Goal: Task Accomplishment & Management: Manage account settings

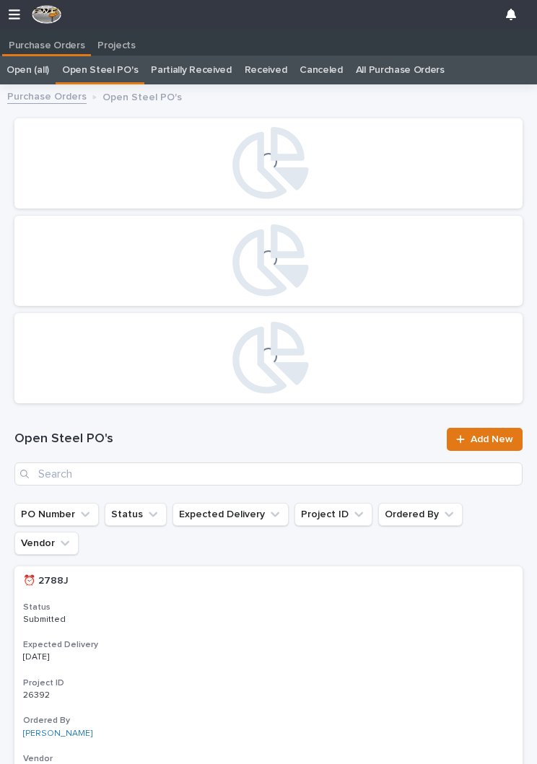
scroll to position [0, 6]
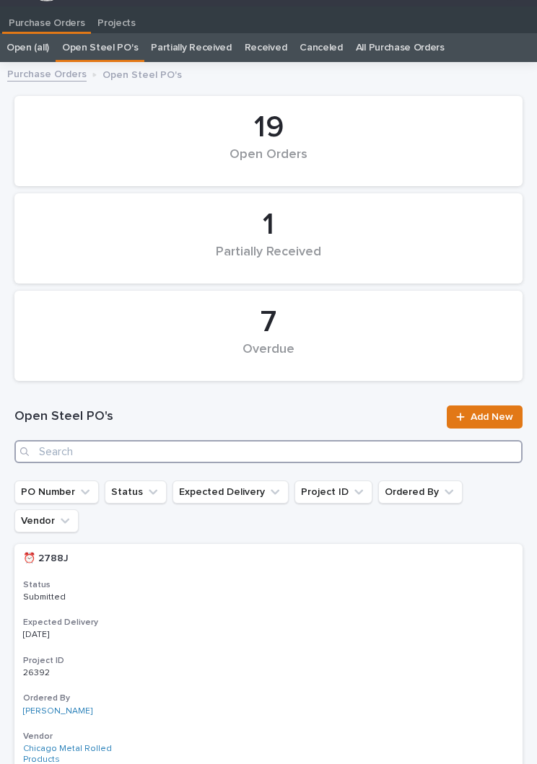
click at [198, 445] on input "Search" at bounding box center [268, 451] width 508 height 23
type input "2835"
click at [284, 457] on input "2835" at bounding box center [268, 451] width 508 height 23
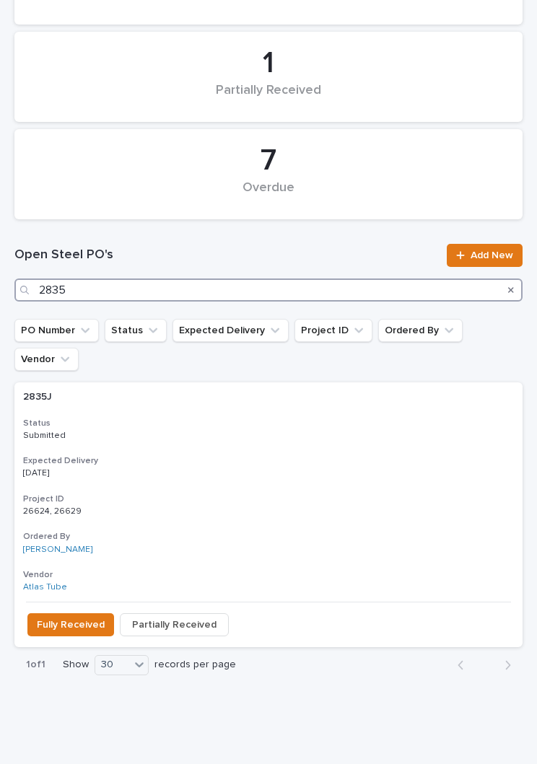
scroll to position [184, 0]
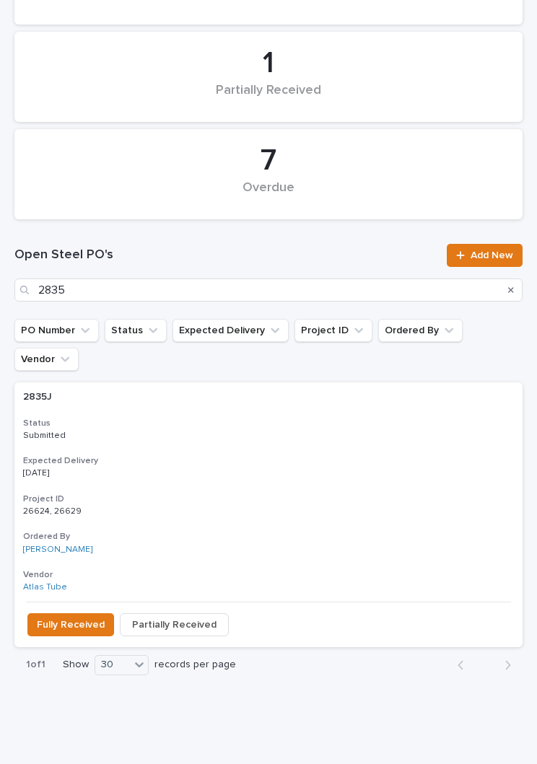
click at [279, 455] on h3 "Expected Delivery" at bounding box center [268, 461] width 491 height 12
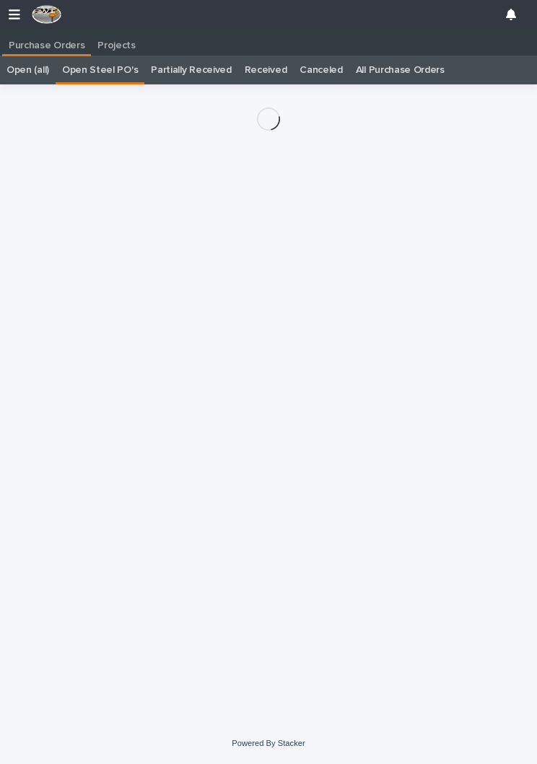
scroll to position [22, 0]
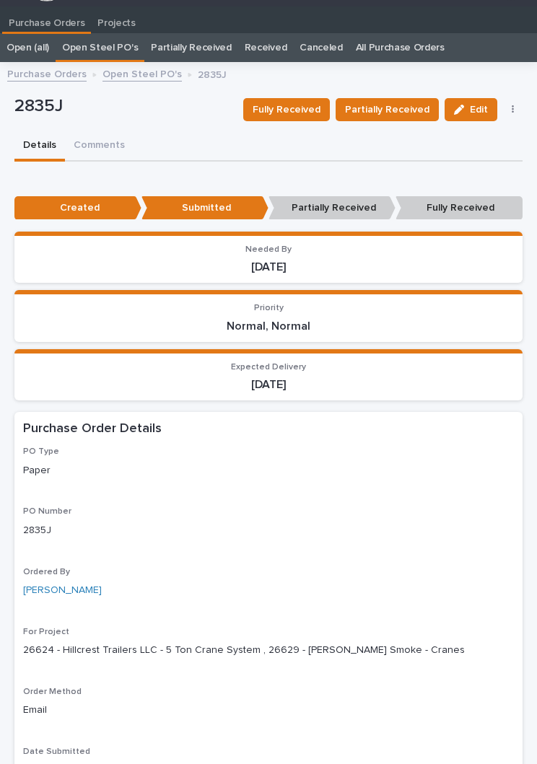
click at [289, 106] on span "Fully Received" at bounding box center [287, 109] width 68 height 14
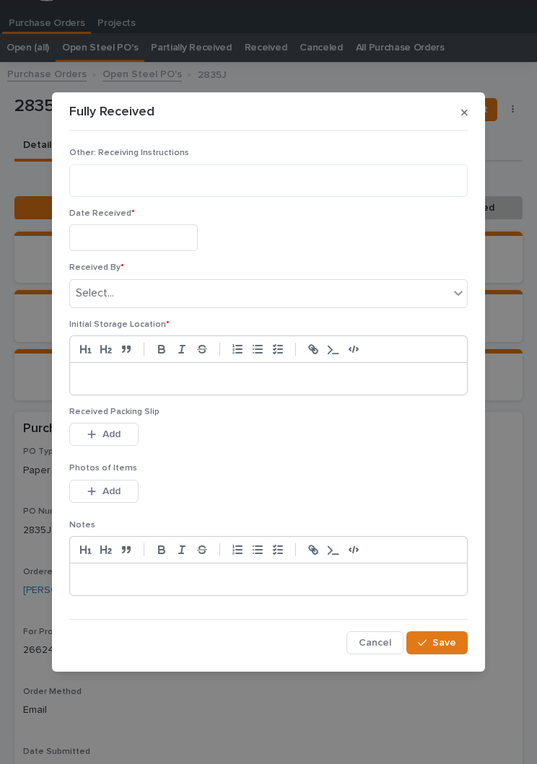
click at [154, 242] on input "text" at bounding box center [133, 237] width 128 height 27
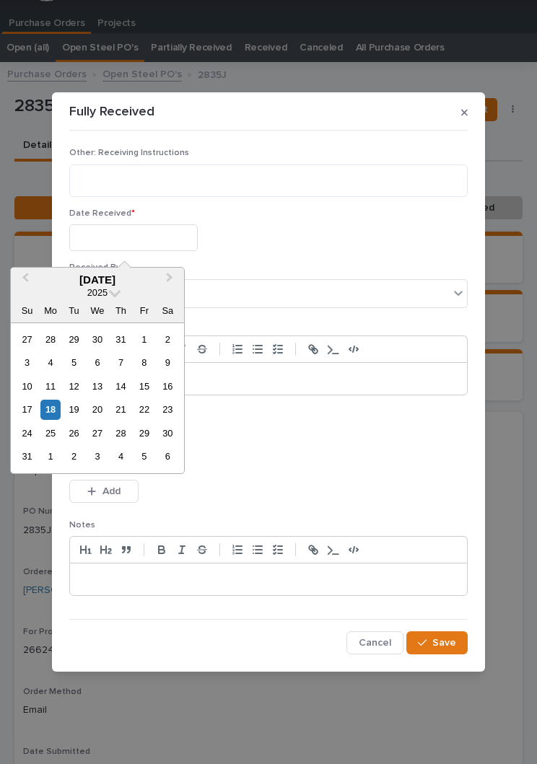
click at [59, 408] on div "18" at bounding box center [49, 409] width 19 height 19
type input "**********"
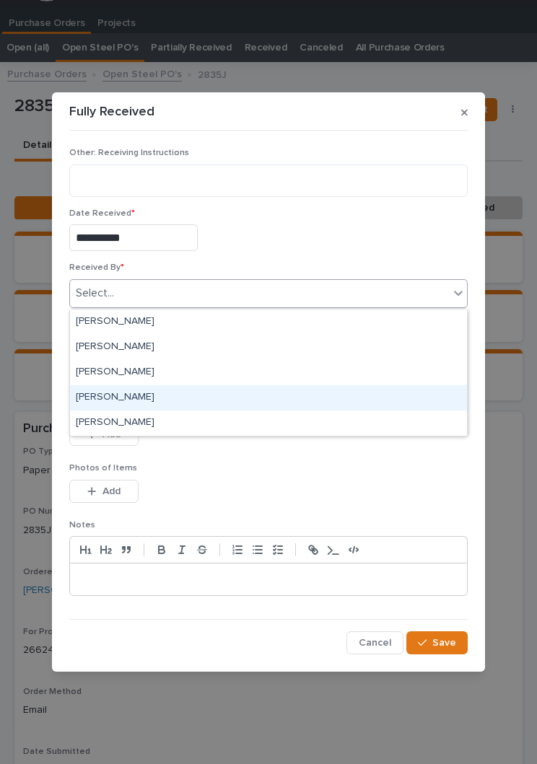
click at [150, 402] on div "[PERSON_NAME]" at bounding box center [268, 397] width 397 height 25
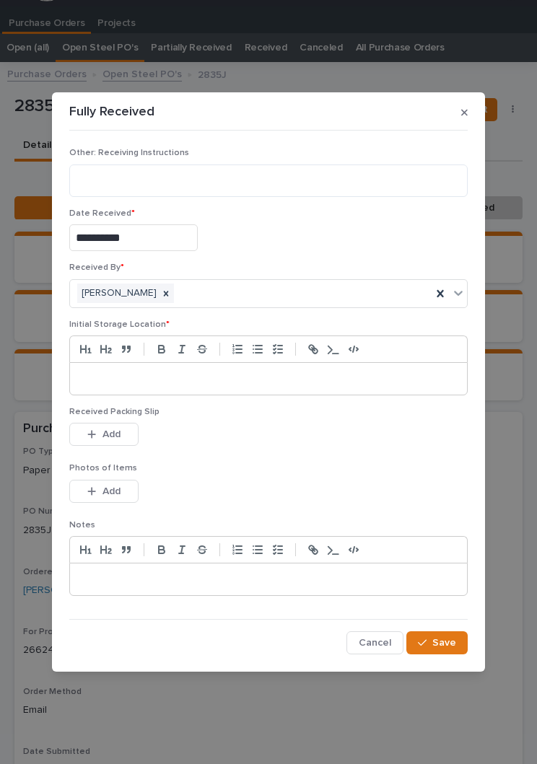
click at [234, 377] on p at bounding box center [268, 379] width 375 height 14
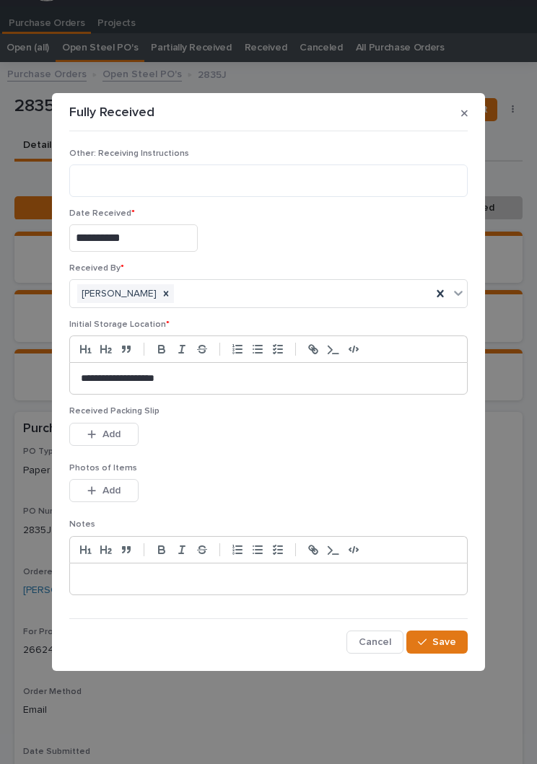
click at [294, 444] on div "This file cannot be opened Download File Add" at bounding box center [268, 437] width 398 height 29
click at [126, 426] on button "Add" at bounding box center [103, 434] width 69 height 23
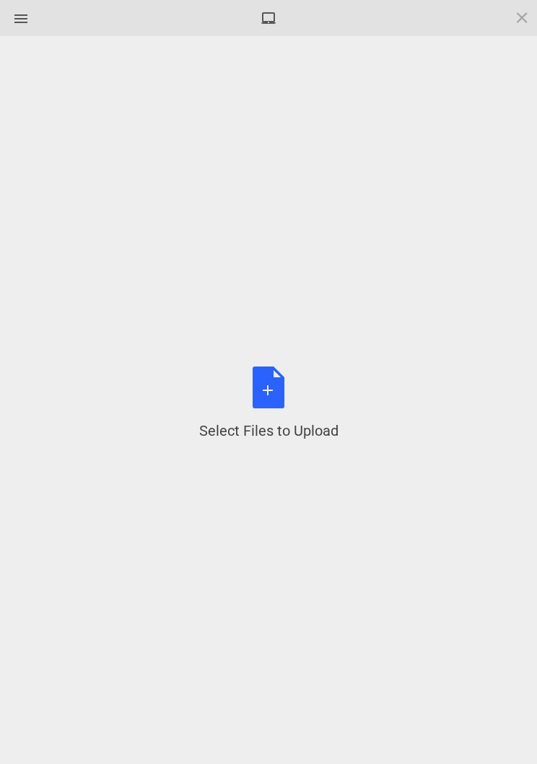
click at [294, 381] on div "Select Files to Upload or Drag and Drop, Copy and Paste Files" at bounding box center [268, 404] width 139 height 74
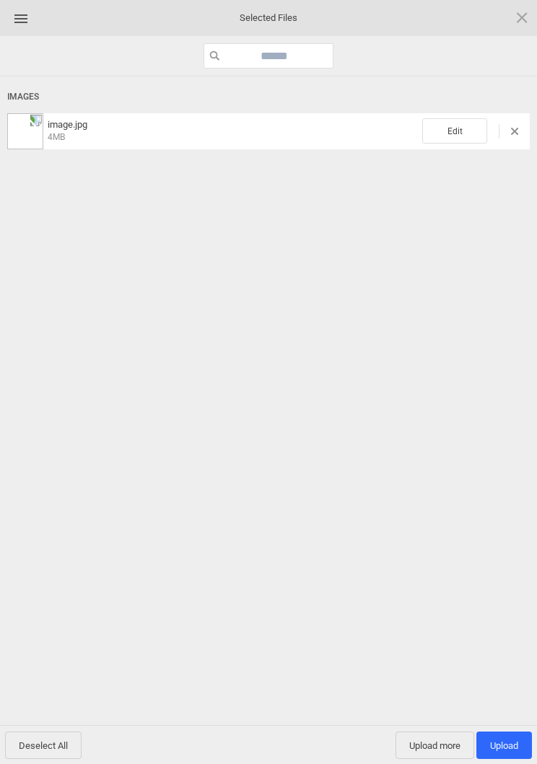
click at [440, 127] on span "Edit" at bounding box center [454, 130] width 65 height 25
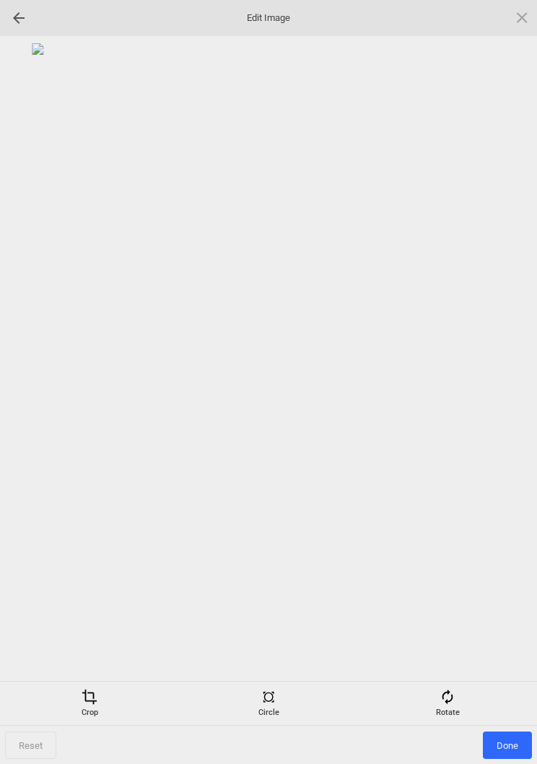
click at [456, 708] on div "Rotate" at bounding box center [447, 703] width 172 height 29
click at [507, 374] on div at bounding box center [504, 382] width 36 height 36
click at [506, 380] on div at bounding box center [504, 382] width 36 height 36
click at [522, 385] on div at bounding box center [504, 382] width 36 height 36
click at [514, 377] on div at bounding box center [504, 382] width 36 height 36
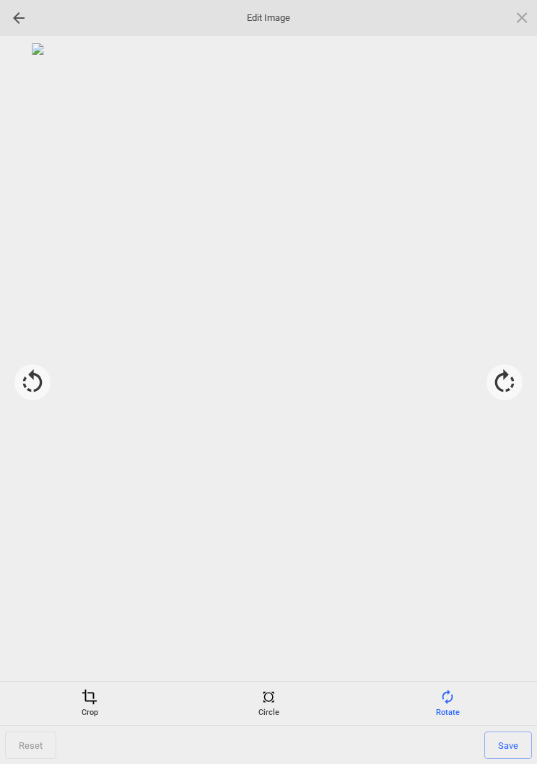
click at [514, 745] on span "Save" at bounding box center [508, 745] width 48 height 27
click at [503, 748] on span "Done" at bounding box center [507, 745] width 49 height 27
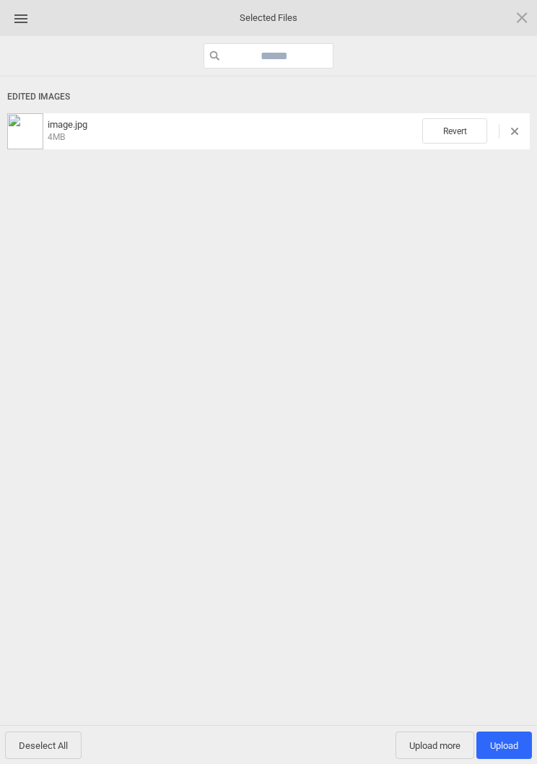
click at [427, 748] on span "Upload more" at bounding box center [434, 745] width 79 height 27
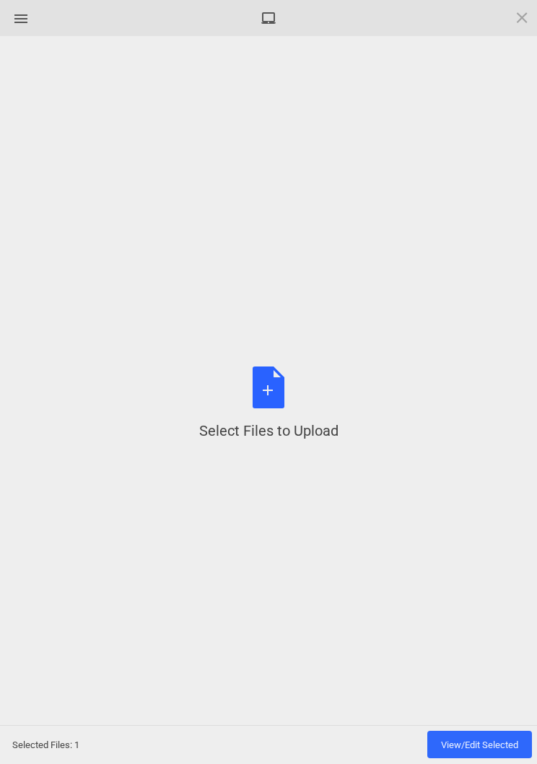
click at [281, 406] on div "Select Files to Upload or Drag and Drop, Copy and Paste Files" at bounding box center [268, 404] width 139 height 74
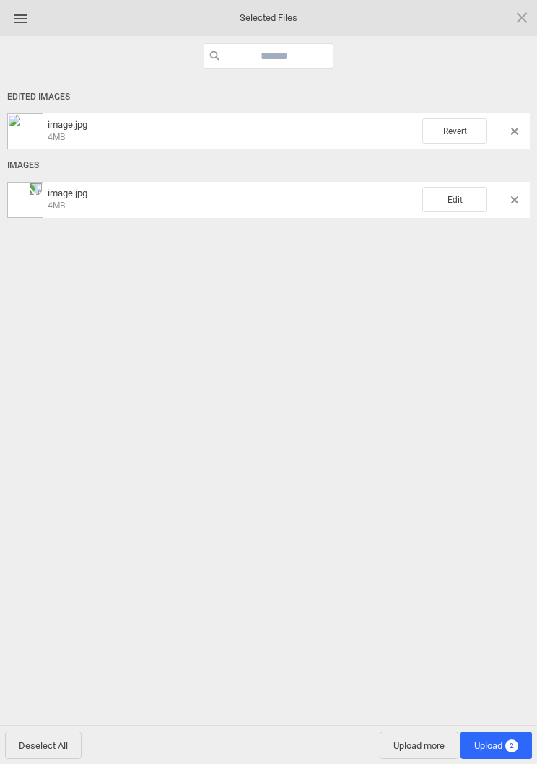
click at [450, 190] on span "Edit" at bounding box center [454, 199] width 65 height 25
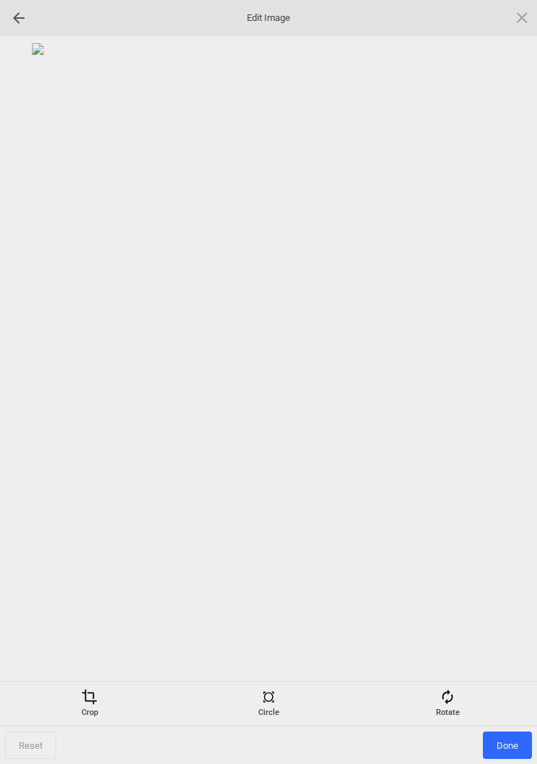
click at [449, 709] on div "Rotate" at bounding box center [447, 703] width 172 height 29
click at [509, 377] on div at bounding box center [504, 382] width 36 height 36
click at [510, 378] on div at bounding box center [504, 382] width 36 height 36
click at [516, 379] on div at bounding box center [504, 382] width 36 height 36
click at [509, 376] on div at bounding box center [504, 382] width 36 height 36
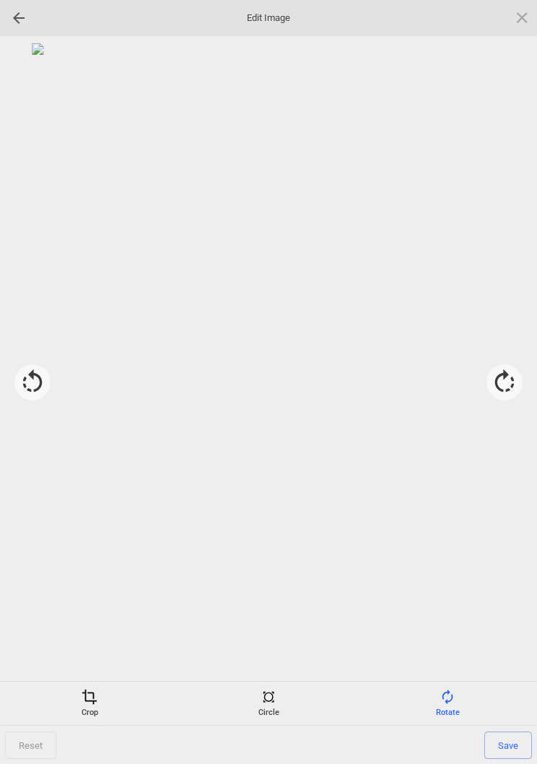
click at [525, 749] on span "Save" at bounding box center [508, 745] width 48 height 27
click at [506, 749] on span "Done" at bounding box center [507, 745] width 49 height 27
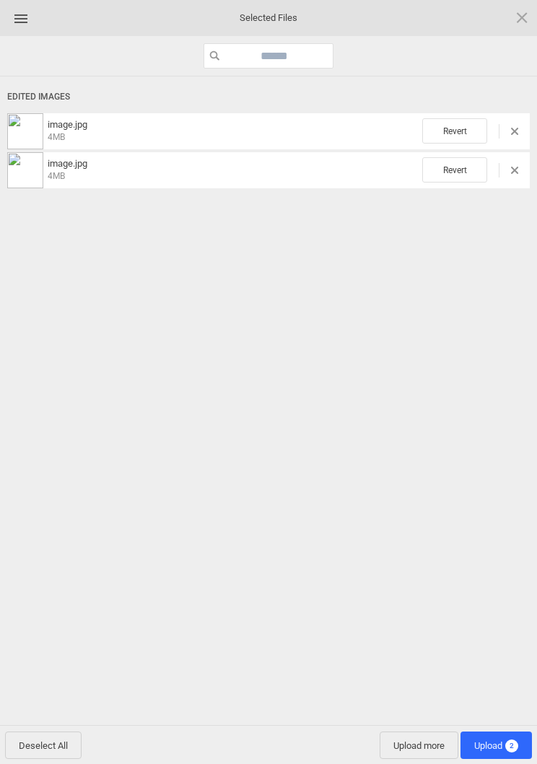
click at [494, 745] on span "Upload 2" at bounding box center [496, 745] width 44 height 11
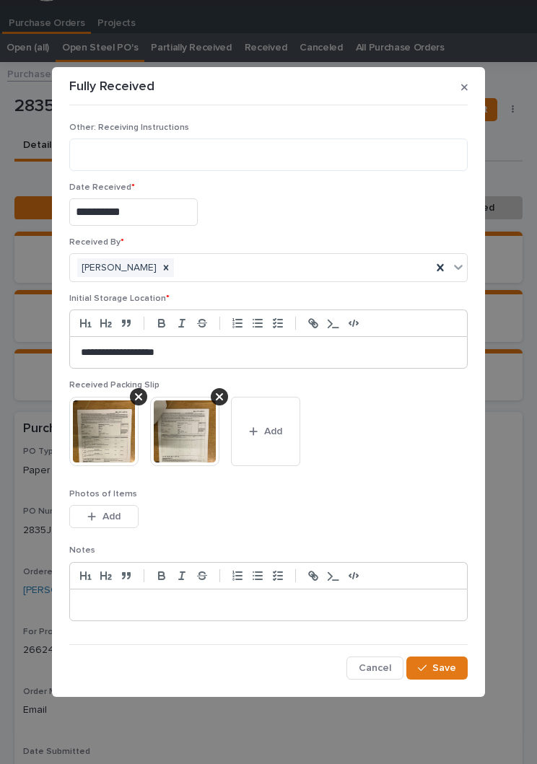
click at [444, 670] on span "Save" at bounding box center [444, 668] width 24 height 10
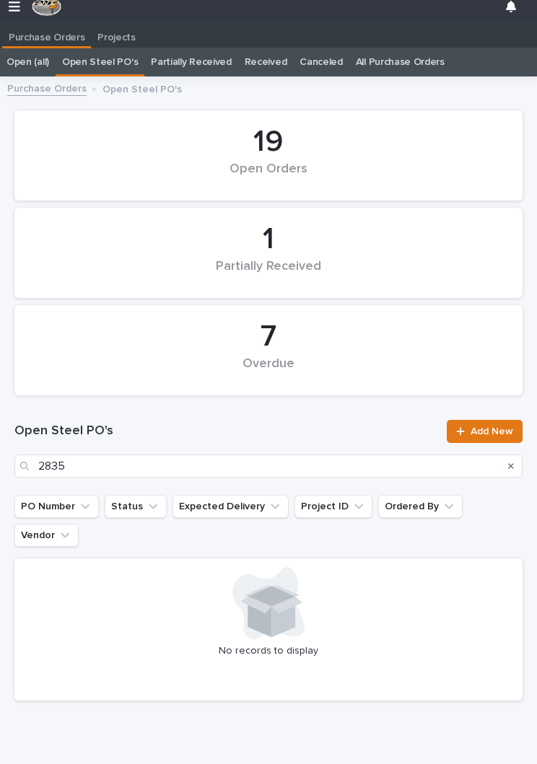
scroll to position [22, 0]
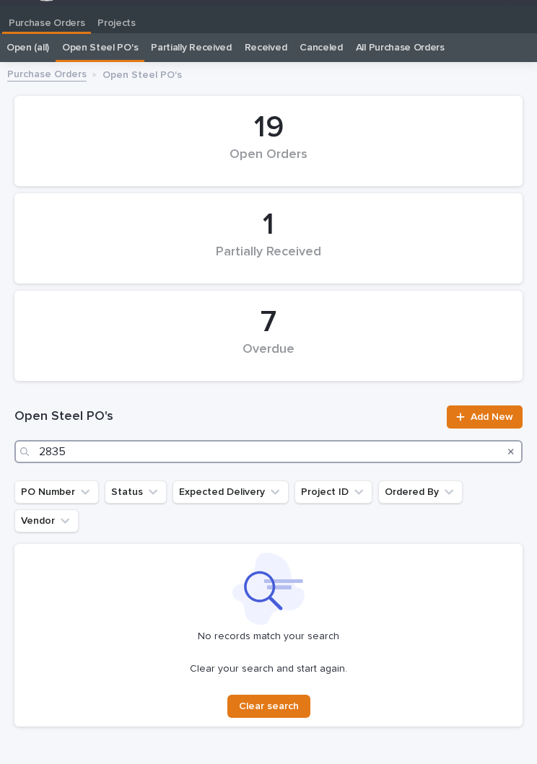
click at [195, 451] on input "2835" at bounding box center [268, 451] width 508 height 23
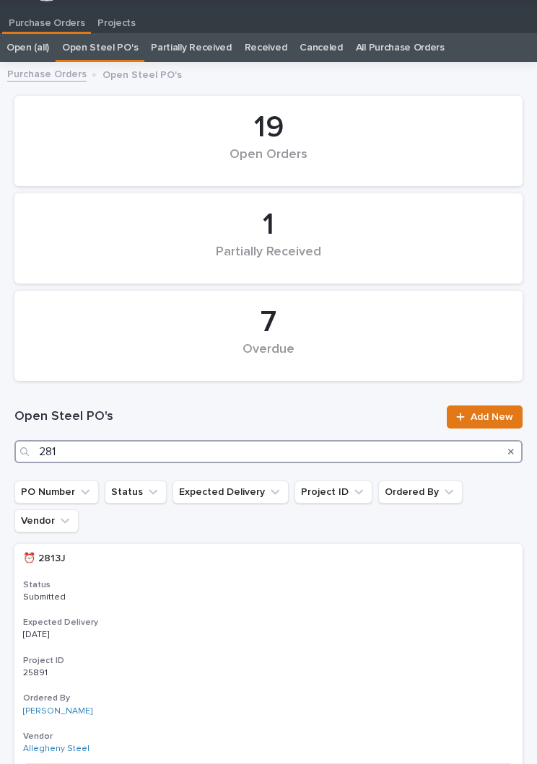
type input "2819"
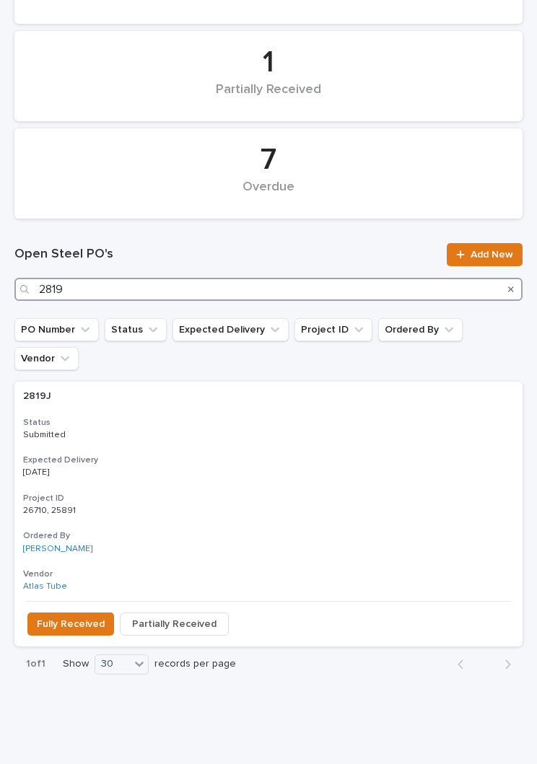
scroll to position [184, 0]
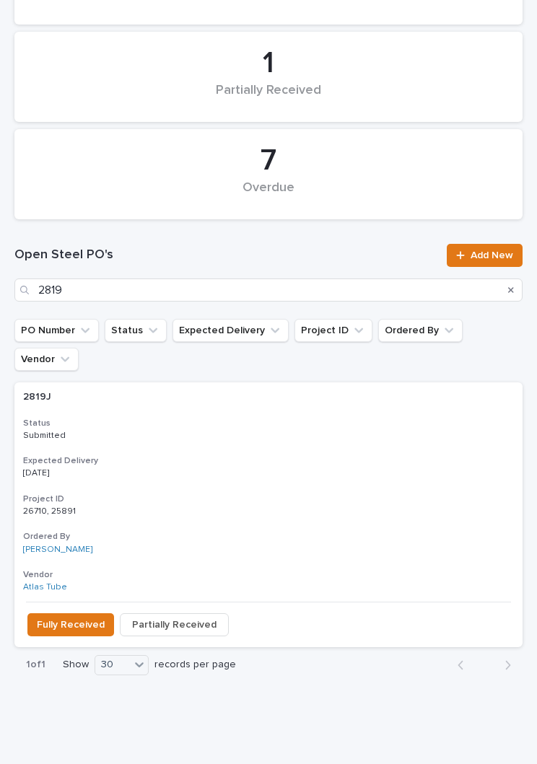
click at [258, 421] on div "2819J 2819J Status Submitted Expected Delivery [DATE] Project ID 26710, 25891 2…" at bounding box center [268, 491] width 508 height 219
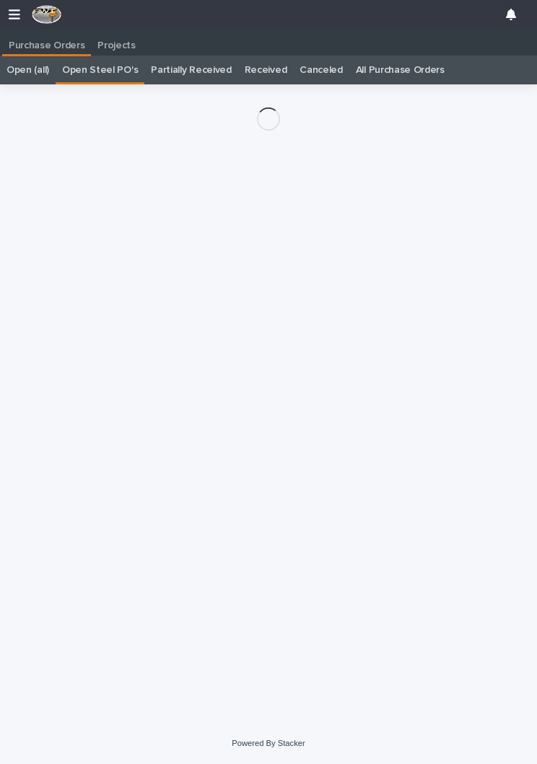
scroll to position [22, 0]
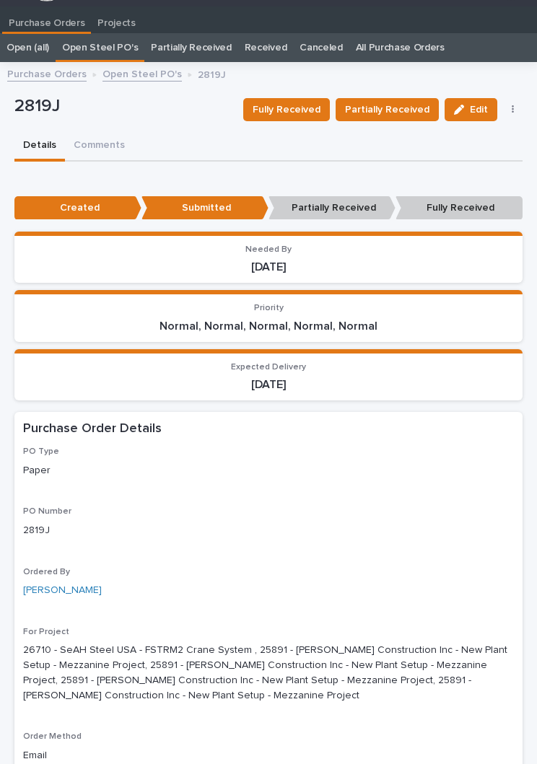
click at [387, 113] on span "Partially Received" at bounding box center [387, 109] width 84 height 14
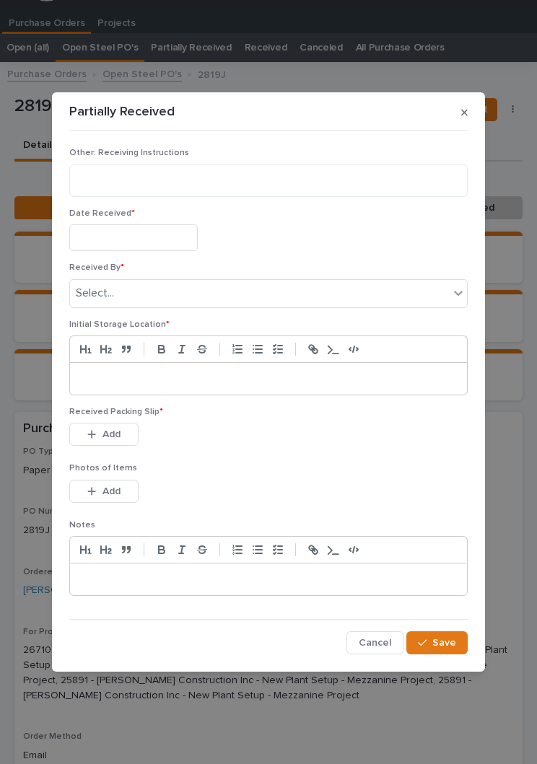
click at [148, 247] on input "text" at bounding box center [133, 237] width 128 height 27
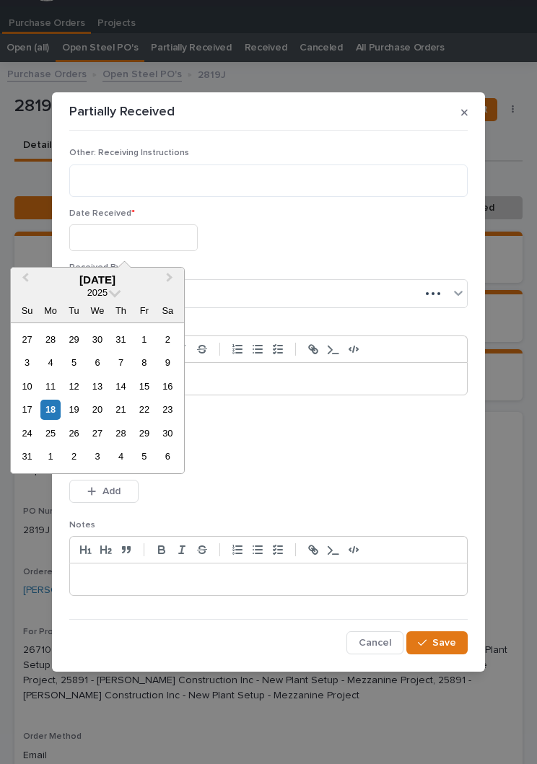
click at [55, 413] on div "18" at bounding box center [49, 409] width 19 height 19
type input "**********"
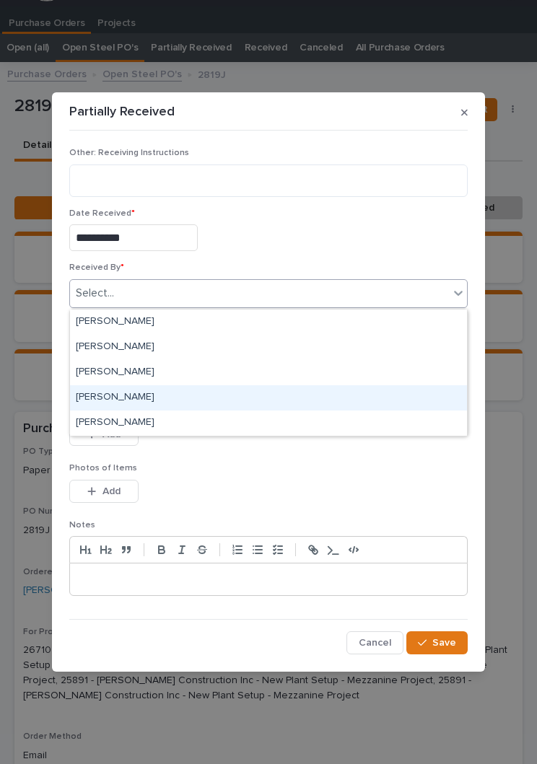
click at [147, 400] on div "[PERSON_NAME]" at bounding box center [268, 397] width 397 height 25
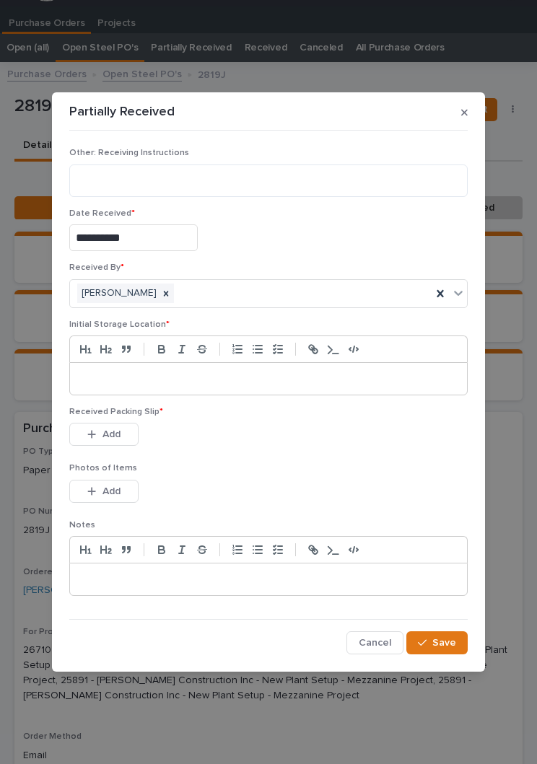
click at [240, 378] on p at bounding box center [268, 379] width 375 height 14
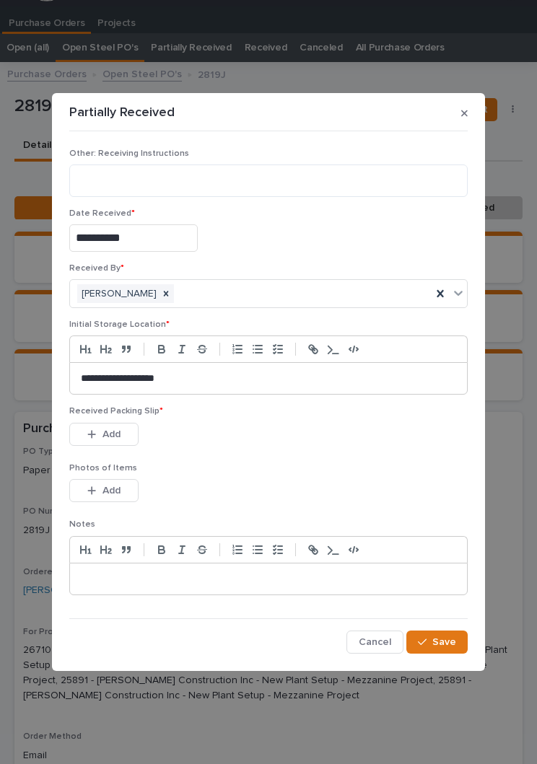
click at [302, 464] on p "Photos of Items" at bounding box center [268, 468] width 398 height 10
click at [303, 472] on p "Photos of Items" at bounding box center [268, 468] width 398 height 10
click at [118, 425] on button "Add" at bounding box center [103, 434] width 69 height 23
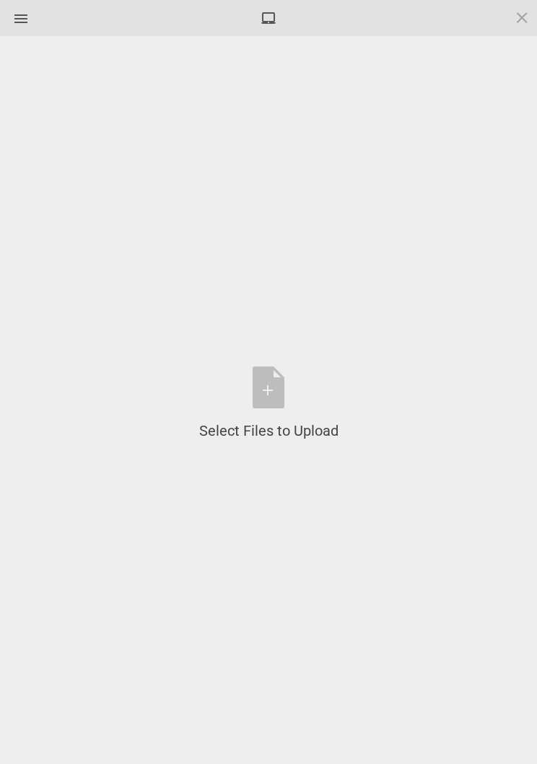
click at [278, 388] on div "Select Files to Upload or Drag and Drop, Copy and Paste Files" at bounding box center [268, 404] width 139 height 74
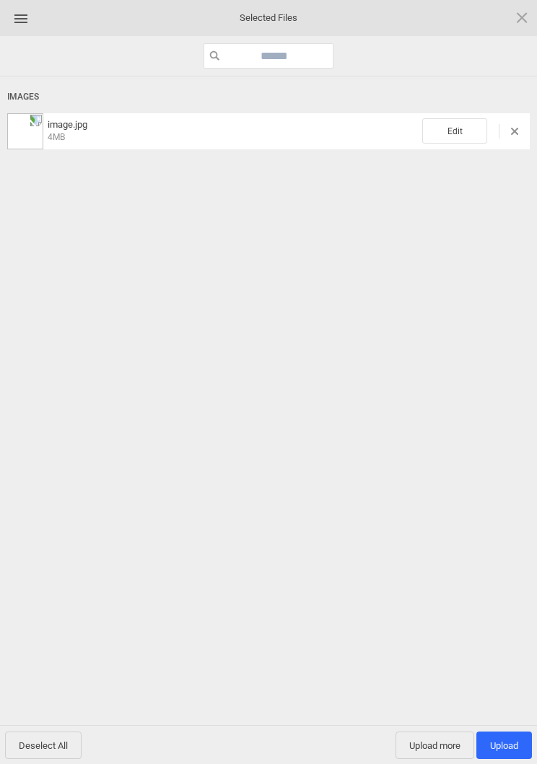
click at [463, 141] on span "Edit" at bounding box center [454, 130] width 65 height 25
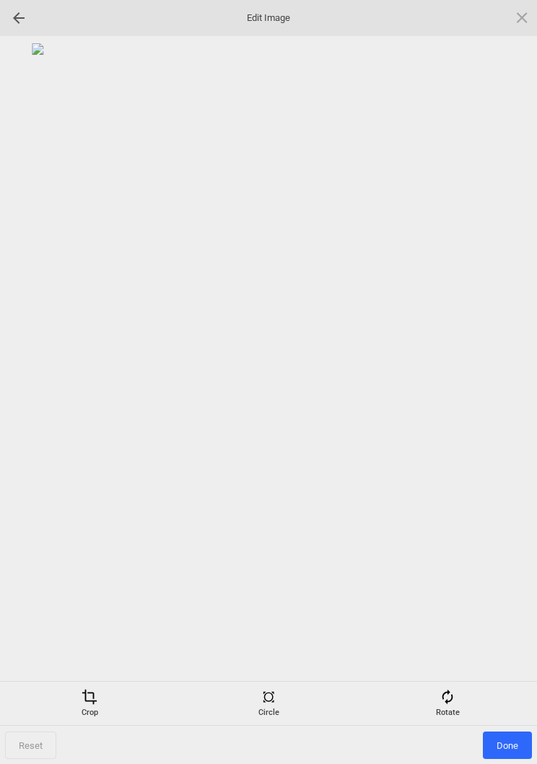
click at [457, 702] on div "Rotate" at bounding box center [447, 703] width 172 height 29
click at [495, 373] on div at bounding box center [504, 382] width 36 height 36
click at [501, 381] on div at bounding box center [504, 382] width 36 height 36
click at [515, 376] on div at bounding box center [504, 382] width 36 height 36
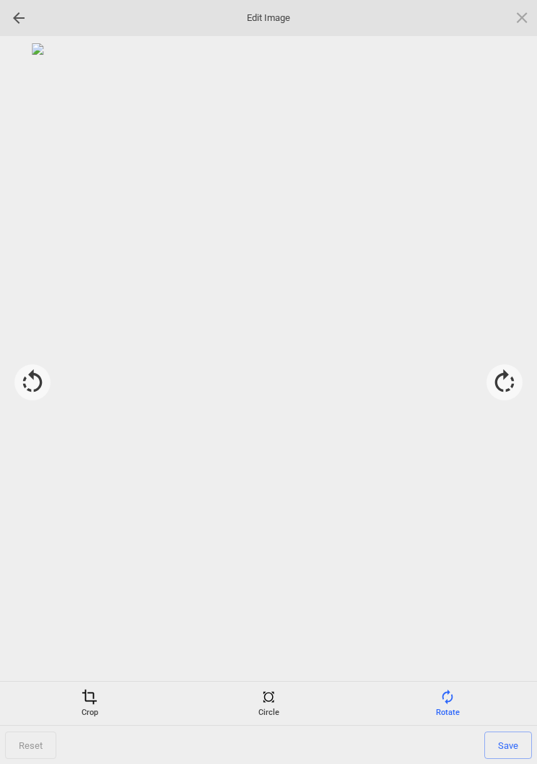
click at [511, 749] on span "Save" at bounding box center [508, 745] width 48 height 27
click at [509, 749] on span "Done" at bounding box center [507, 745] width 49 height 27
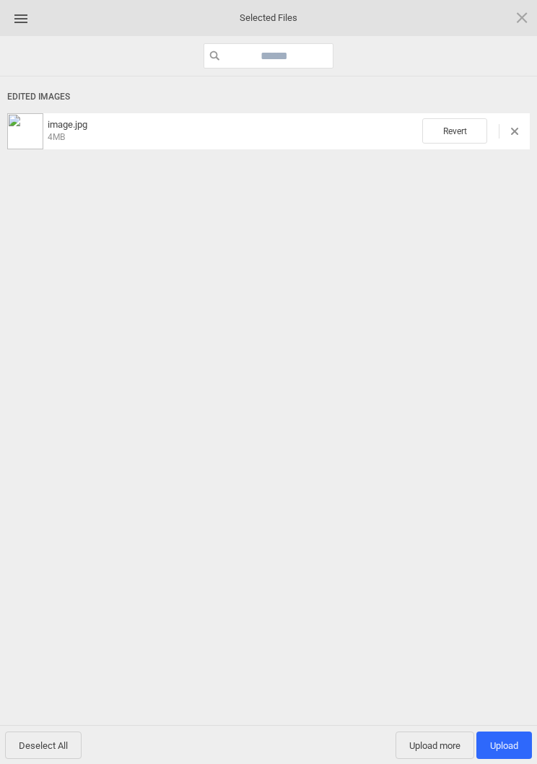
click at [431, 747] on span "Upload more" at bounding box center [434, 745] width 79 height 27
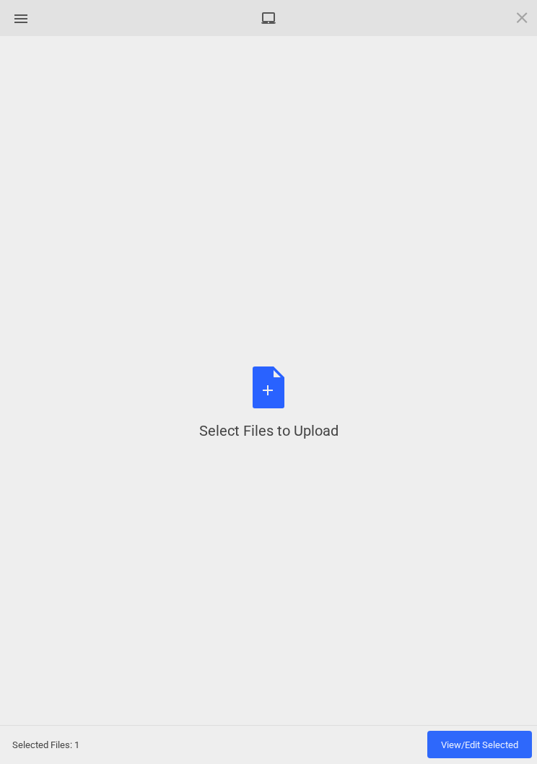
click at [273, 399] on div "Select Files to Upload or Drag and Drop, Copy and Paste Files" at bounding box center [268, 404] width 139 height 74
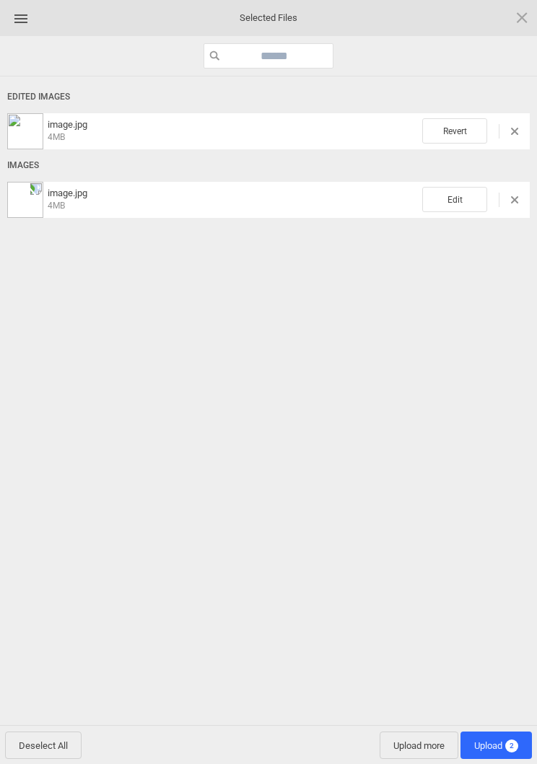
click at [460, 187] on span "Edit" at bounding box center [454, 199] width 65 height 25
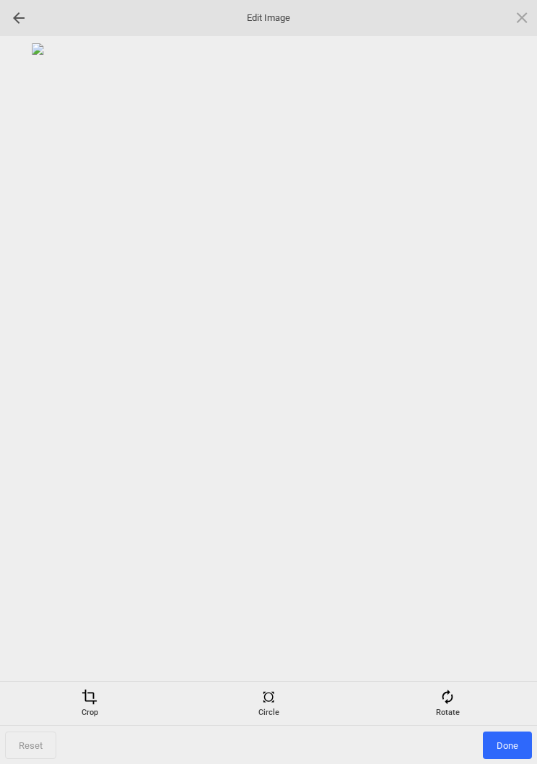
click at [452, 702] on span at bounding box center [447, 697] width 16 height 16
click at [510, 380] on div at bounding box center [504, 382] width 36 height 36
click at [513, 382] on div at bounding box center [504, 382] width 36 height 36
click at [510, 374] on div at bounding box center [504, 382] width 36 height 36
click at [517, 377] on div at bounding box center [504, 382] width 36 height 36
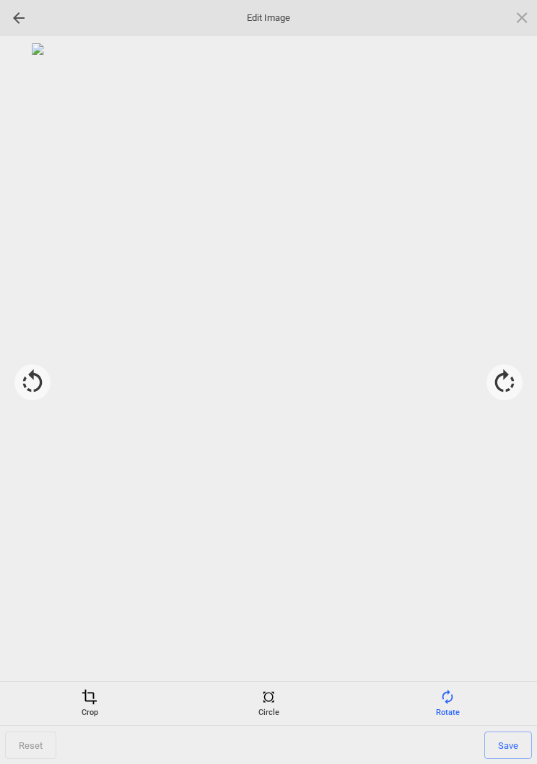
click at [509, 744] on span "Save" at bounding box center [508, 745] width 48 height 27
click at [513, 748] on span "Done" at bounding box center [507, 745] width 49 height 27
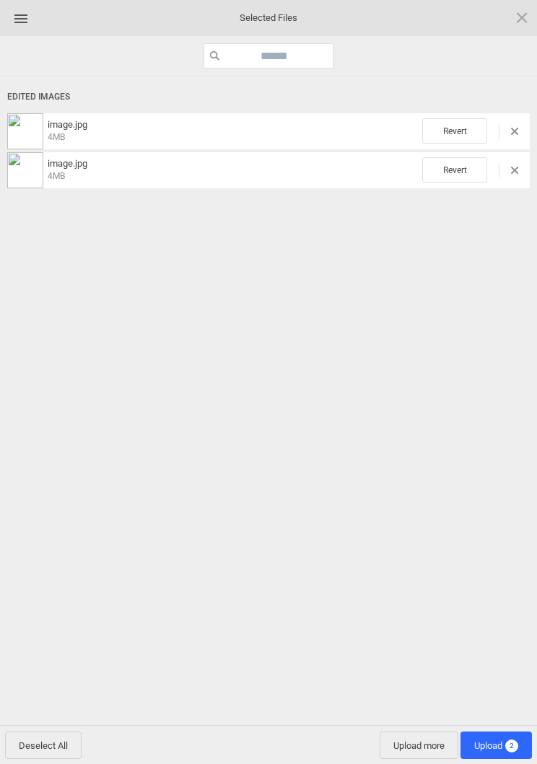
click at [508, 748] on span "2" at bounding box center [511, 746] width 13 height 13
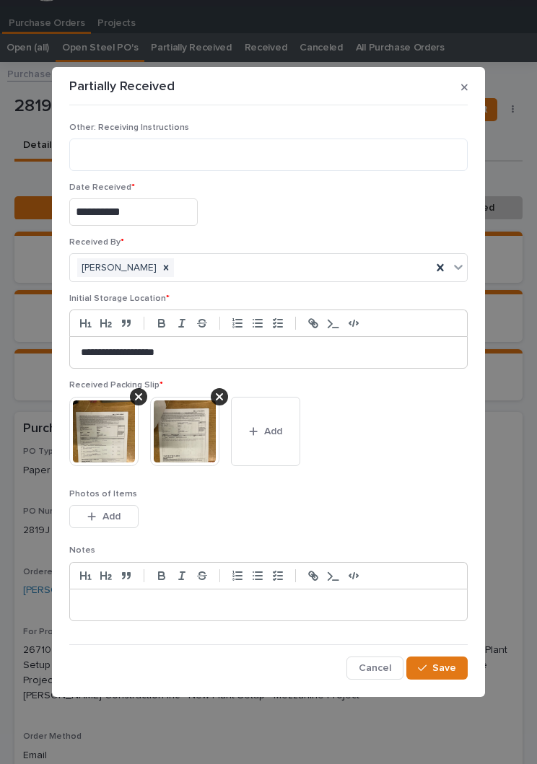
click at [442, 668] on span "Save" at bounding box center [444, 668] width 24 height 10
